Goal: Information Seeking & Learning: Learn about a topic

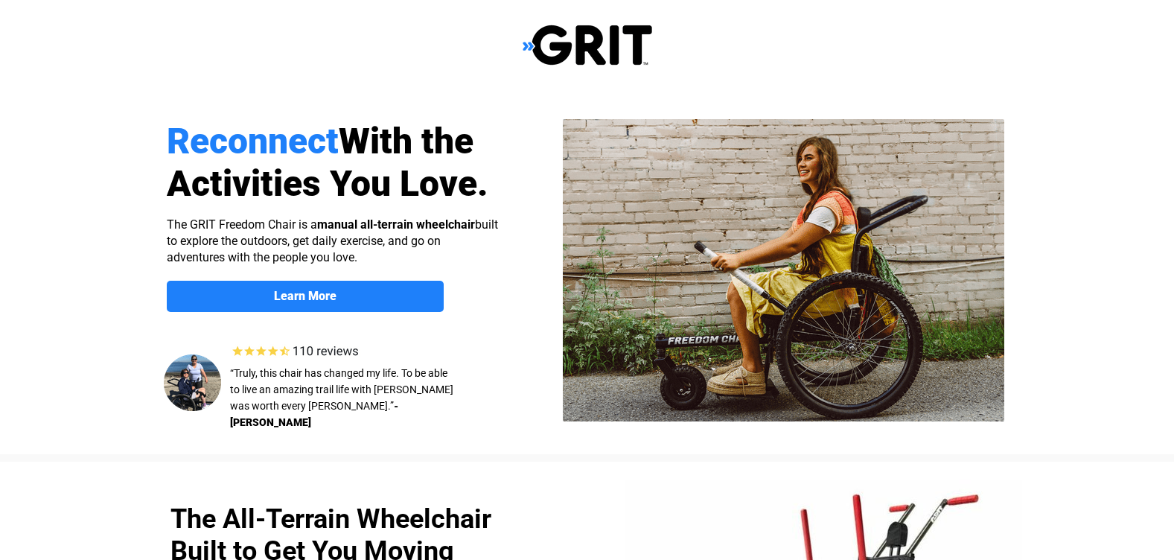
select select "US"
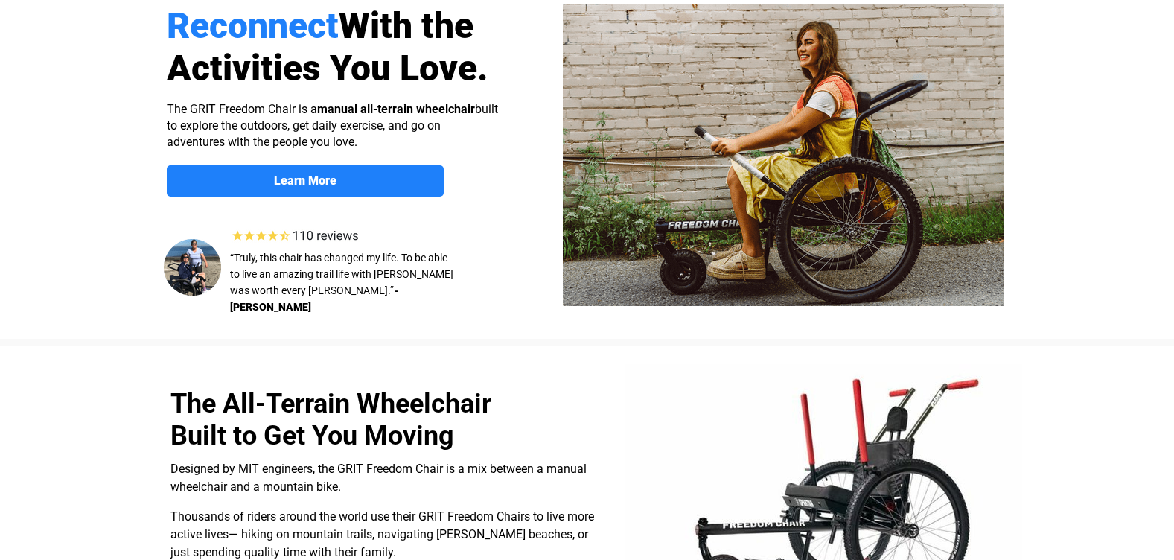
scroll to position [56, 0]
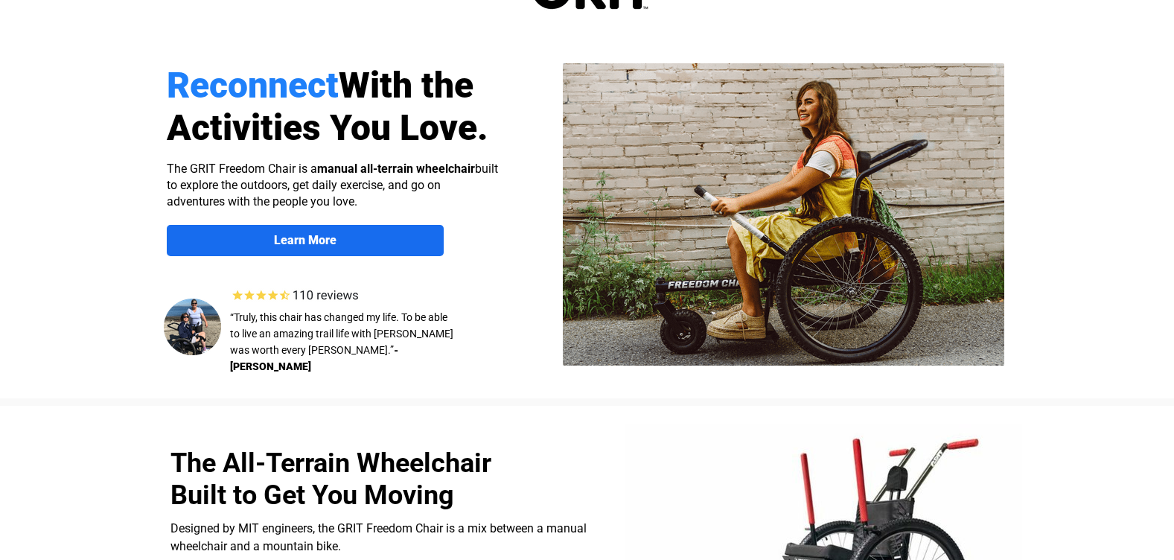
click at [361, 238] on span "Learn More" at bounding box center [305, 240] width 277 height 14
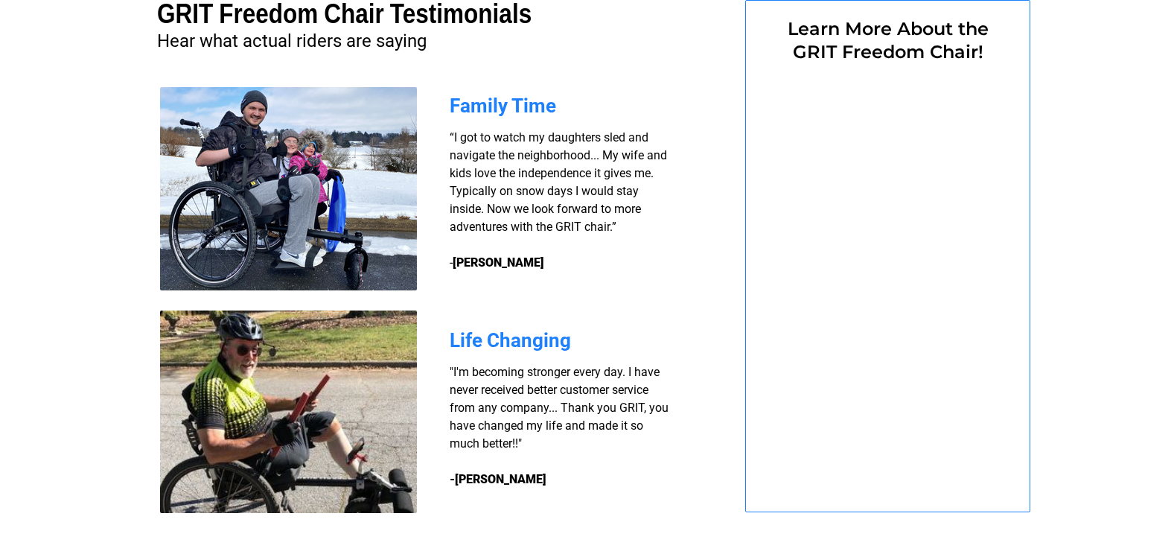
scroll to position [1154, 0]
select select "US"
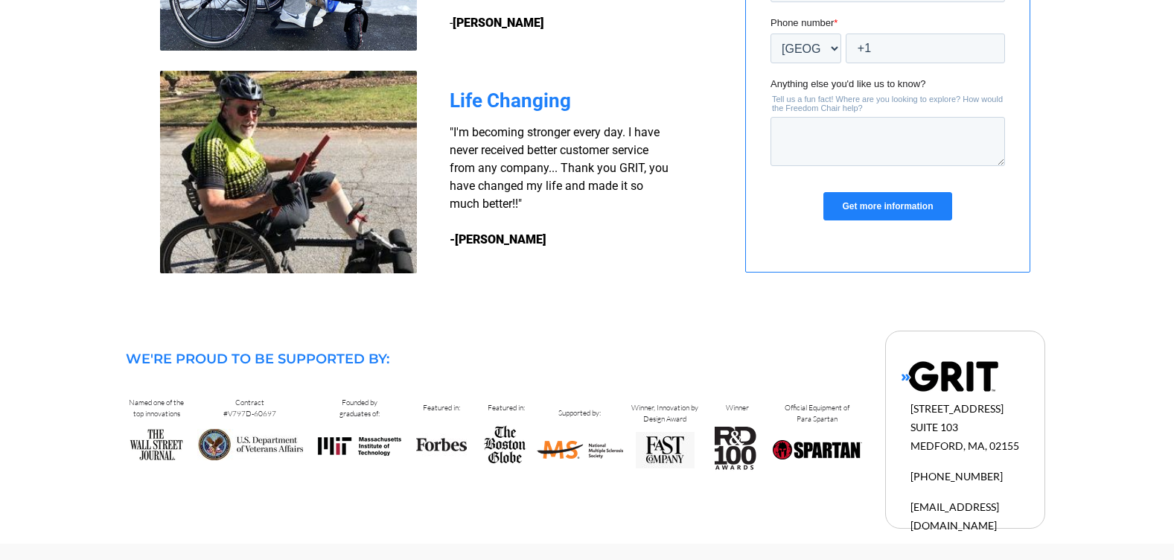
scroll to position [1396, 0]
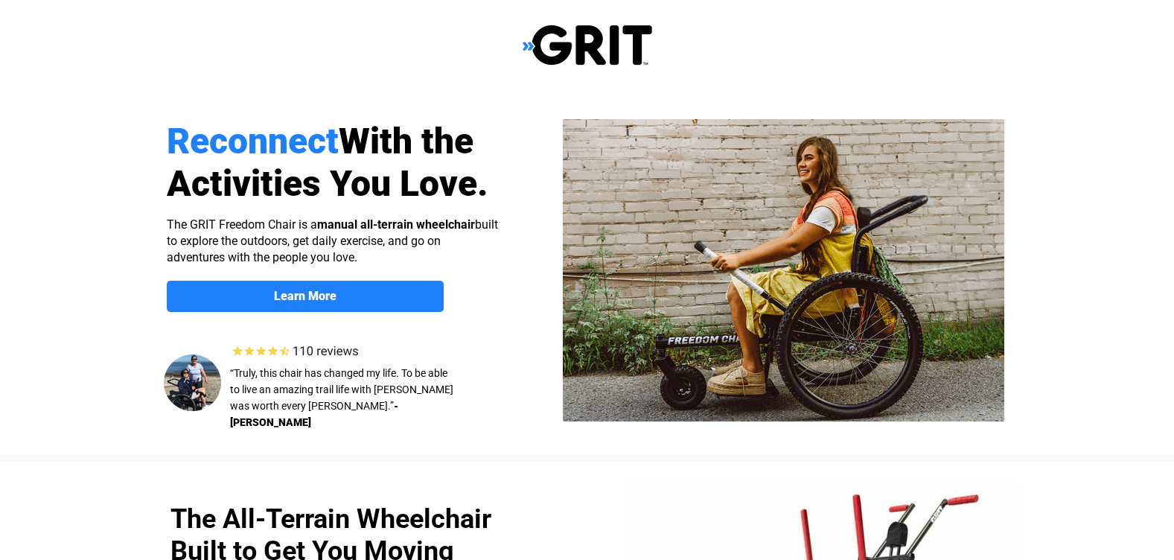
select select "US"
click at [359, 291] on span "Learn More" at bounding box center [305, 296] width 277 height 14
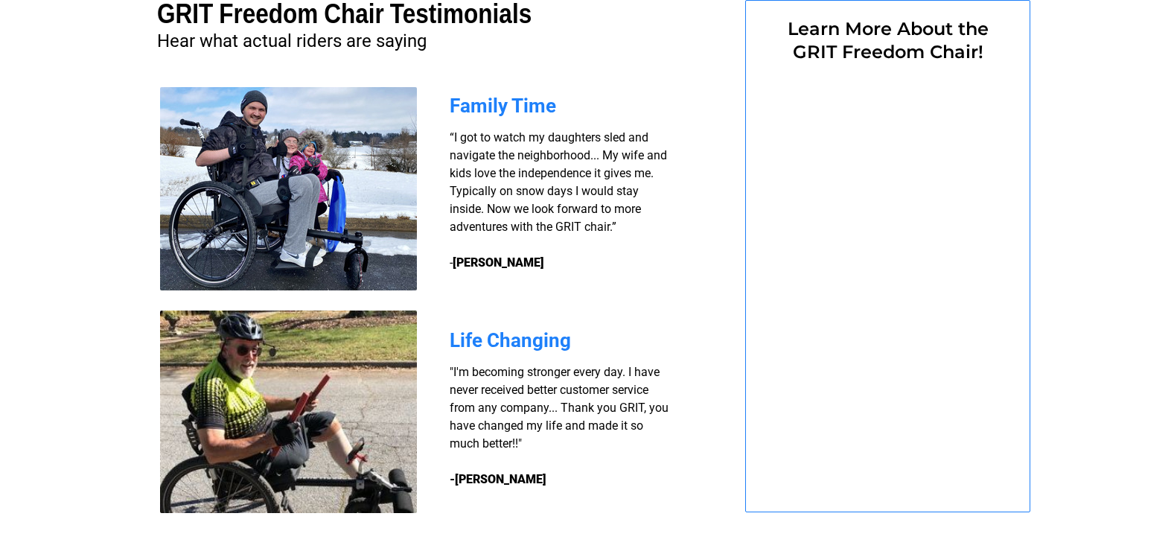
select select "US"
